Goal: Information Seeking & Learning: Learn about a topic

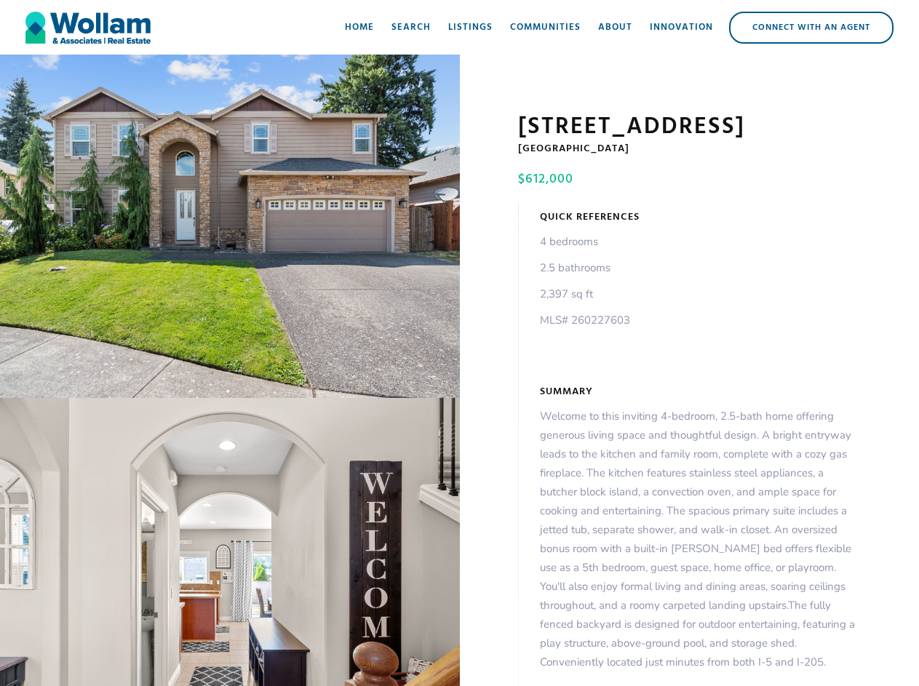
click at [230, 229] on div "open lightbox" at bounding box center [230, 226] width 460 height 343
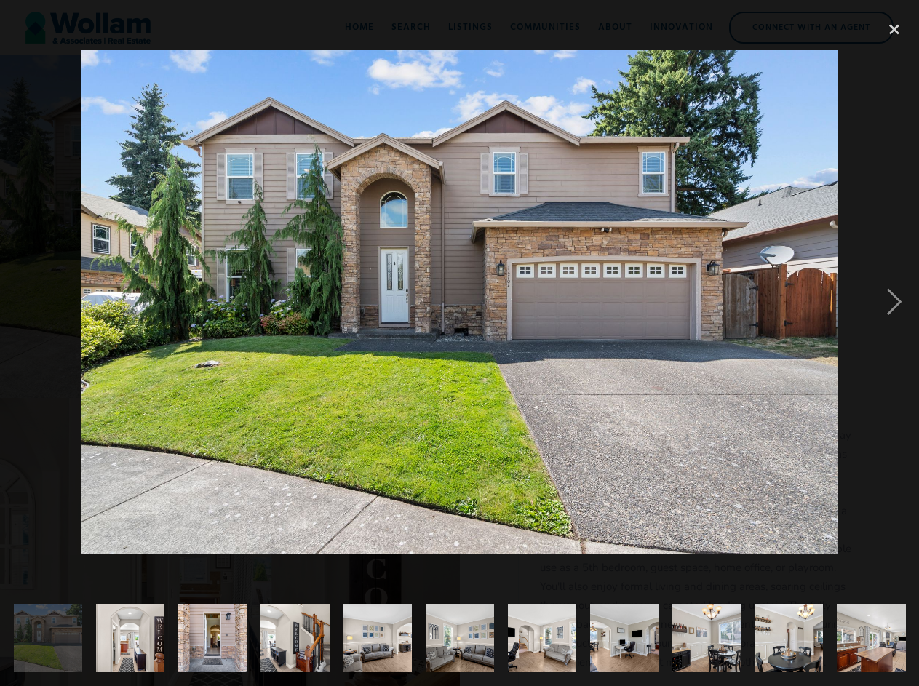
click at [230, 545] on img at bounding box center [459, 302] width 756 height 504
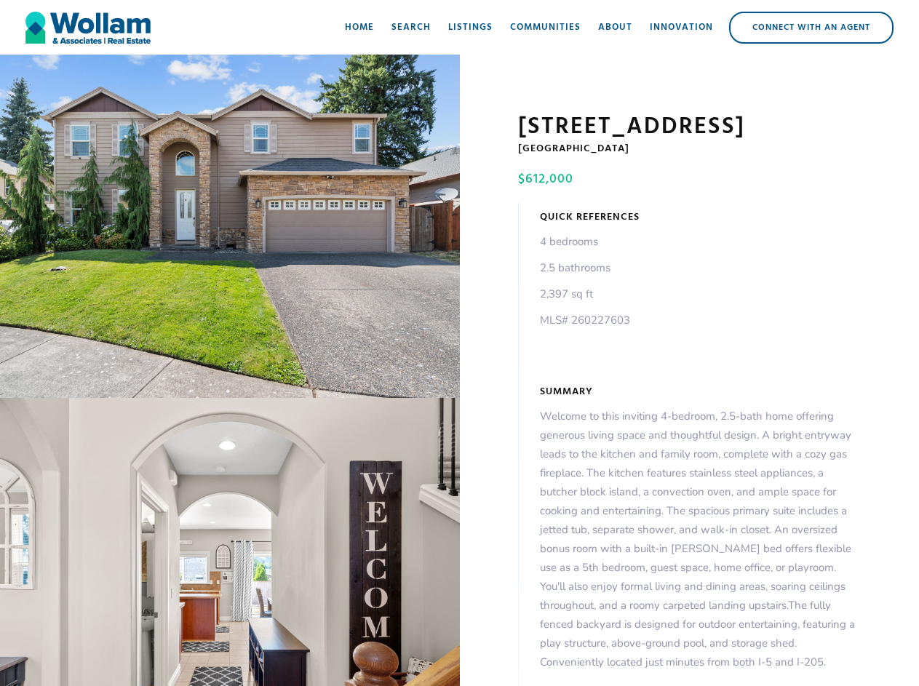
click at [230, 229] on div "open lightbox" at bounding box center [230, 226] width 460 height 343
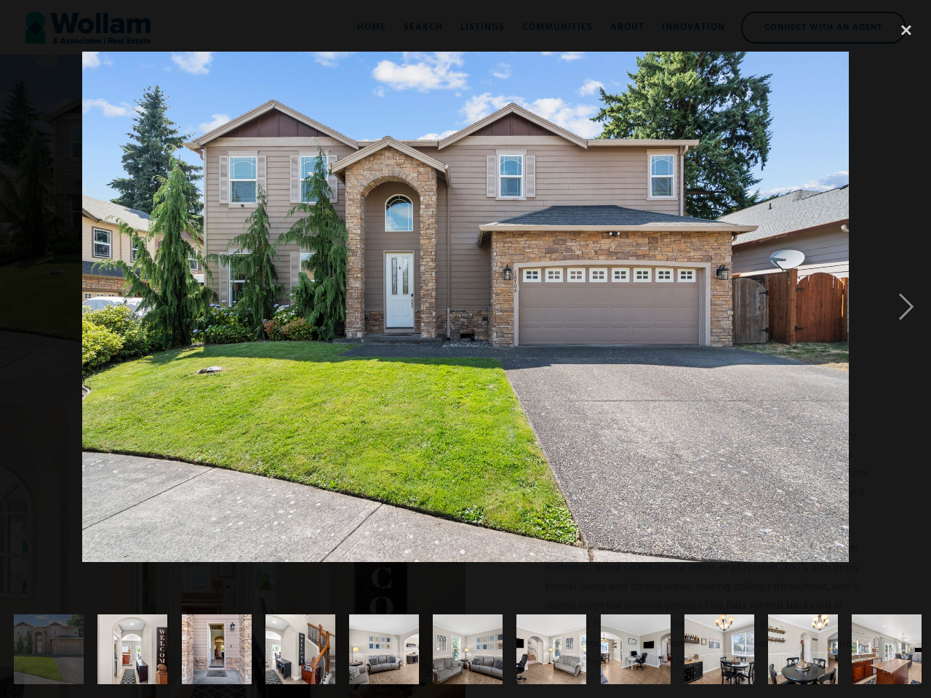
click at [230, 545] on img at bounding box center [465, 307] width 766 height 511
